Goal: Information Seeking & Learning: Learn about a topic

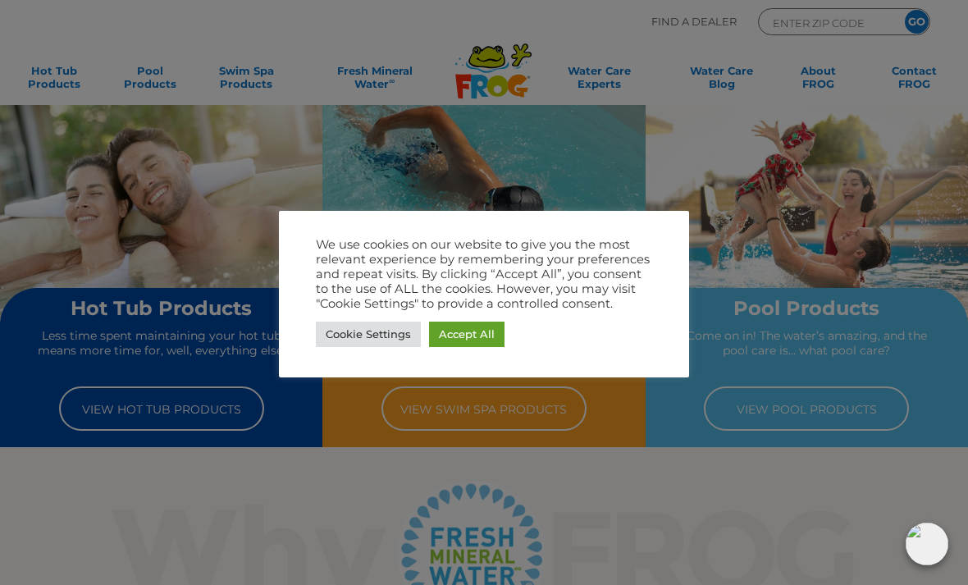
click at [466, 337] on link "Accept All" at bounding box center [466, 334] width 75 height 25
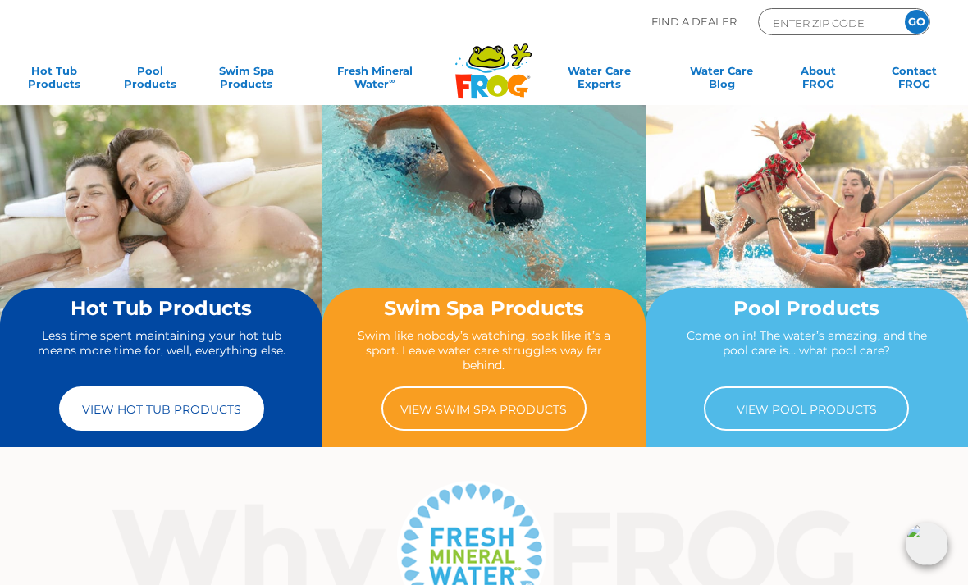
click at [167, 404] on link "View Hot Tub Products" at bounding box center [161, 408] width 205 height 44
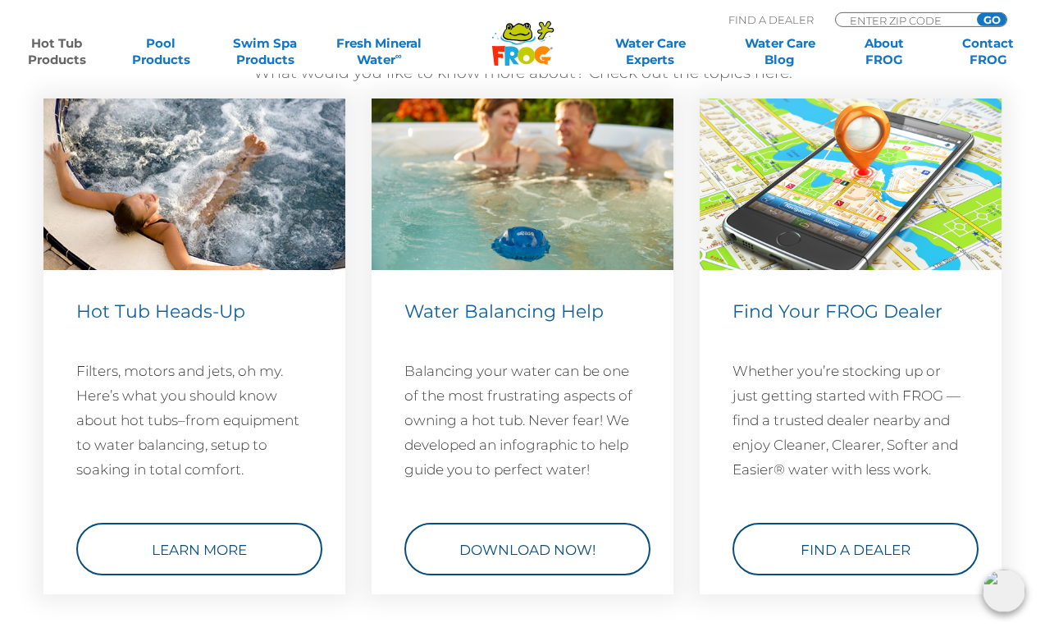
scroll to position [4787, 0]
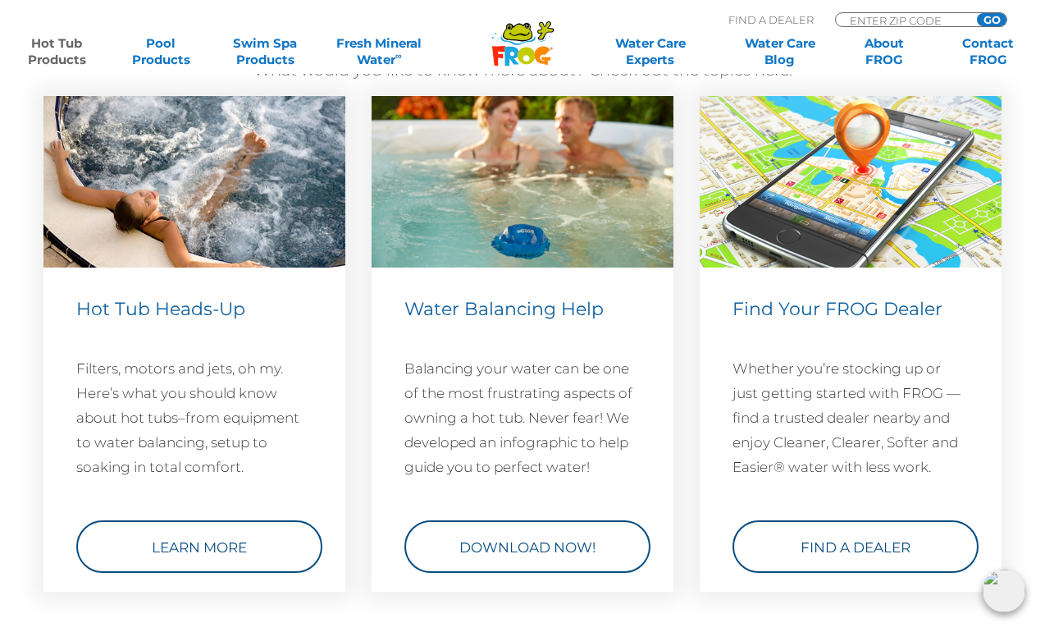
click at [157, 592] on div "Hot Tub Heads-Up Filters, motors and jets, oh my. Here’s what you should know a…" at bounding box center [194, 429] width 302 height 324
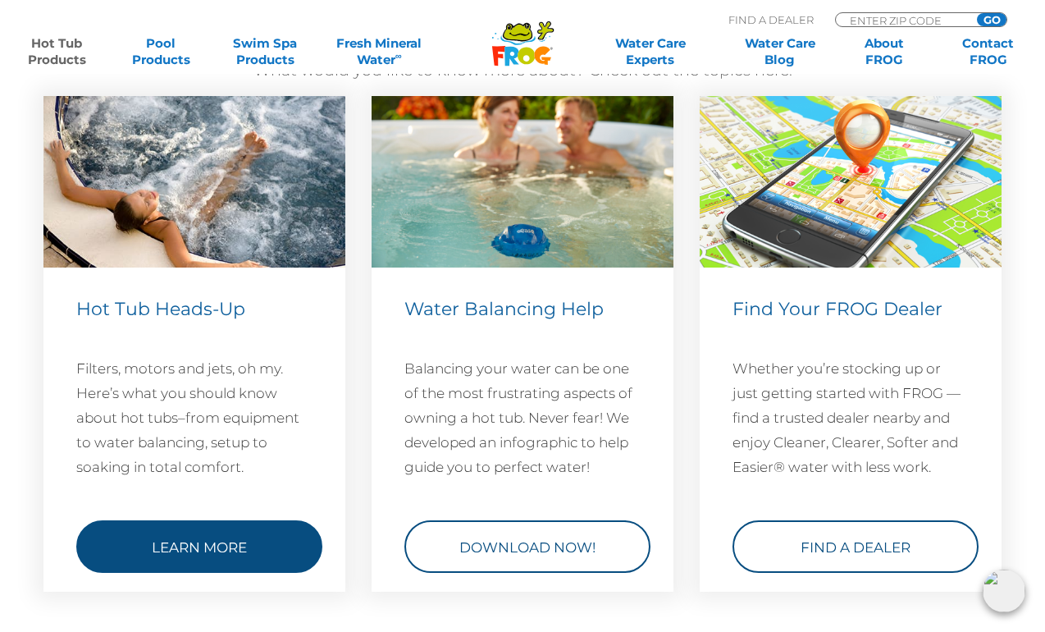
click at [184, 573] on link "Learn More" at bounding box center [199, 546] width 246 height 53
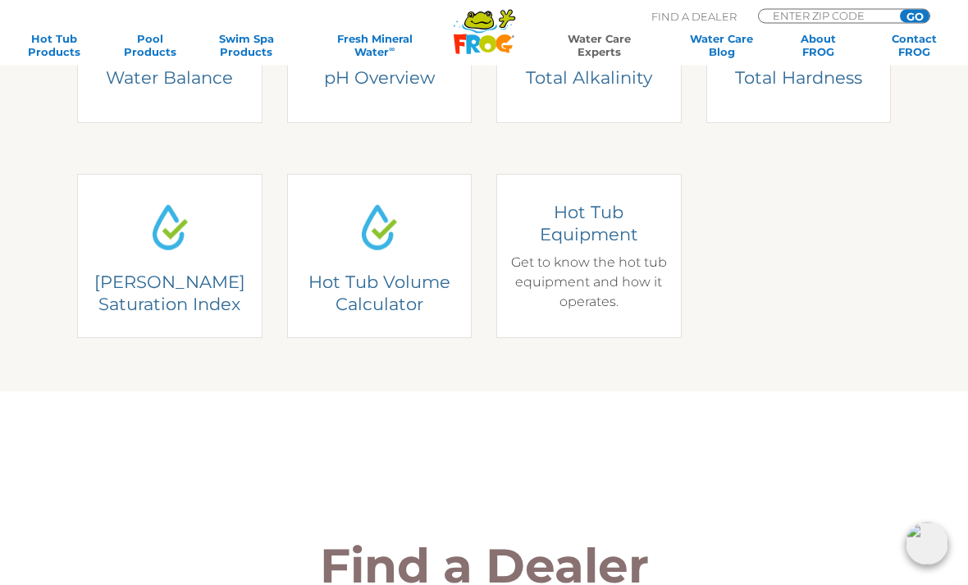
scroll to position [504, 0]
click at [576, 292] on div "Hot Tub Equipment Get to know the hot tub equipment and how it operates." at bounding box center [588, 256] width 165 height 111
